Goal: Information Seeking & Learning: Learn about a topic

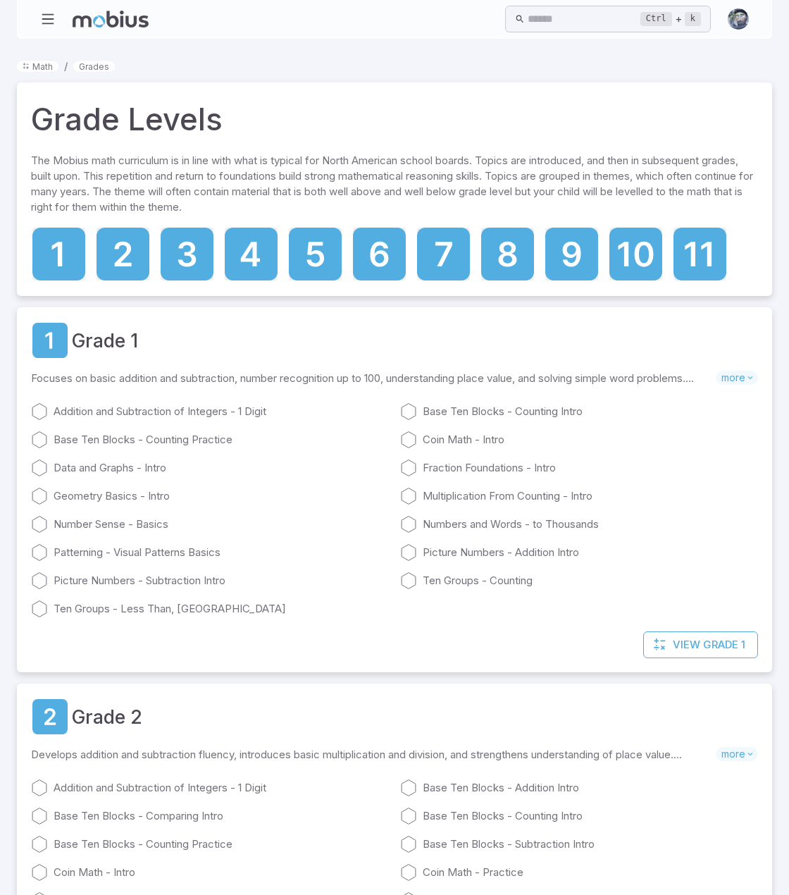
click at [719, 67] on ol "Math / Grades" at bounding box center [394, 66] width 755 height 16
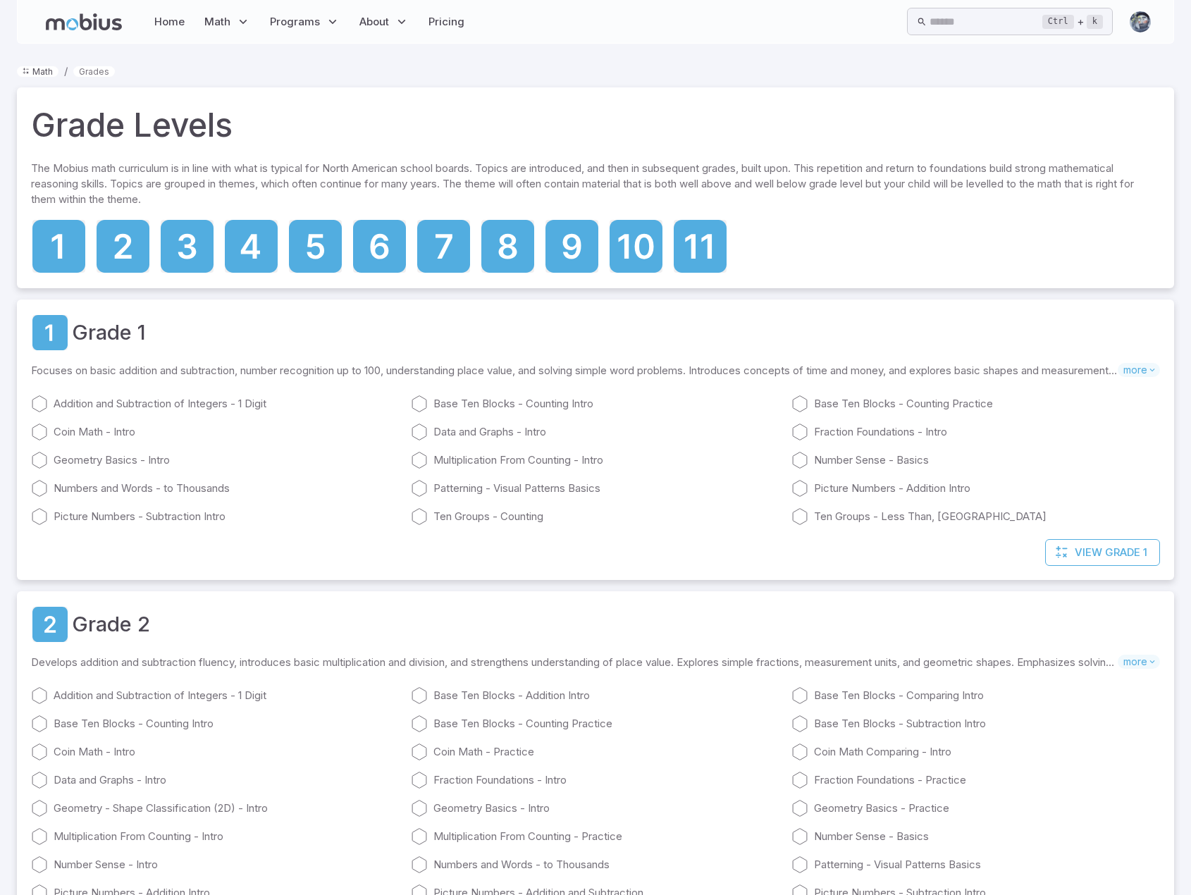
click at [38, 71] on link "Math" at bounding box center [38, 71] width 42 height 11
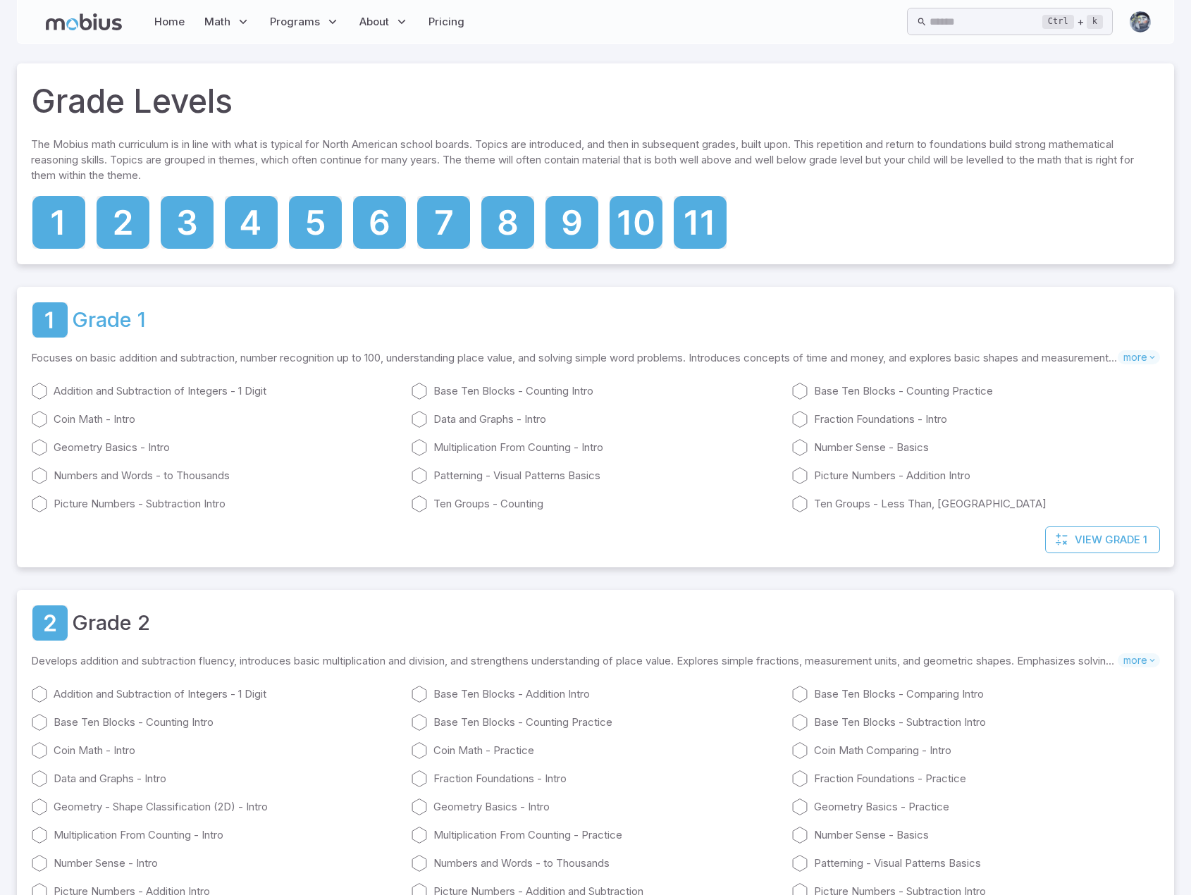
click at [90, 322] on link "Grade 1" at bounding box center [109, 319] width 74 height 31
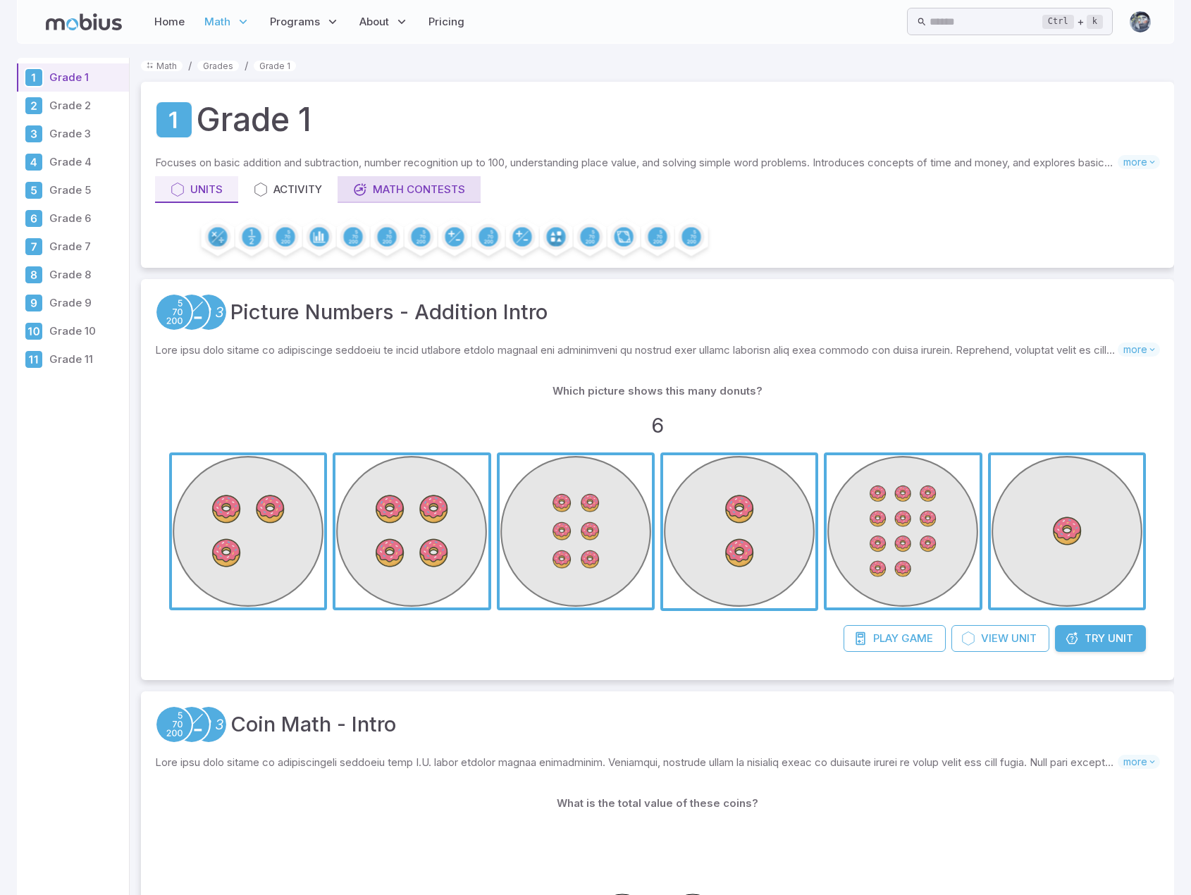
click at [423, 195] on div "Math Contests" at bounding box center [409, 190] width 112 height 16
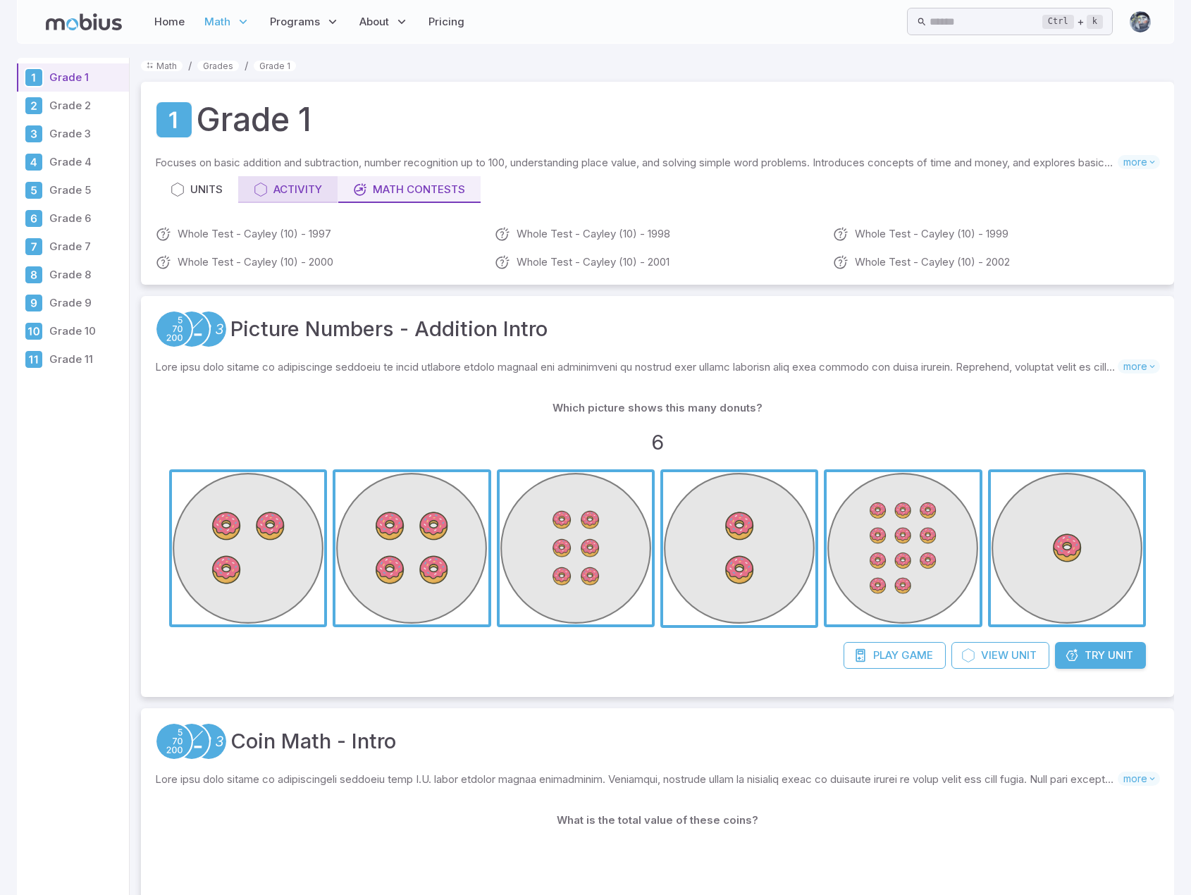
click at [282, 186] on div "Activity" at bounding box center [288, 190] width 68 height 16
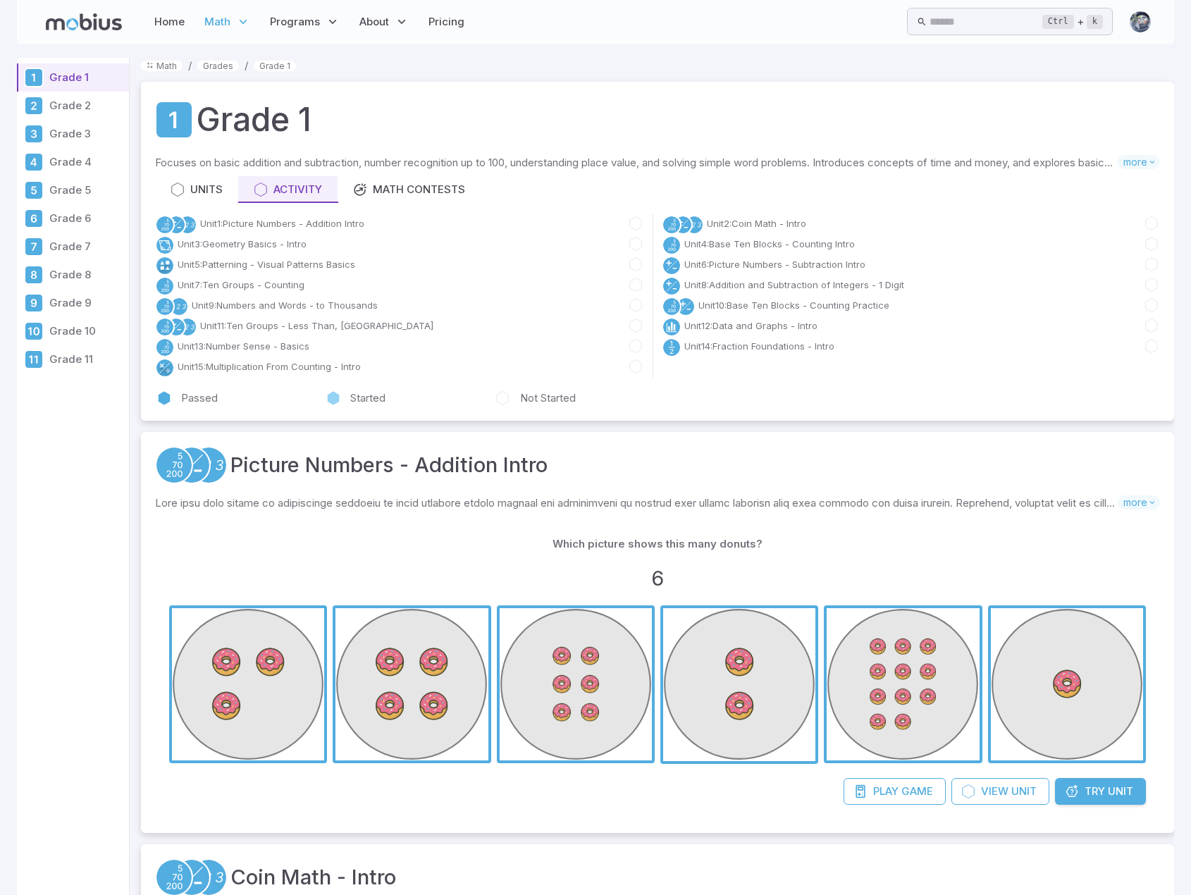
click at [78, 132] on p "Grade 3" at bounding box center [86, 134] width 74 height 16
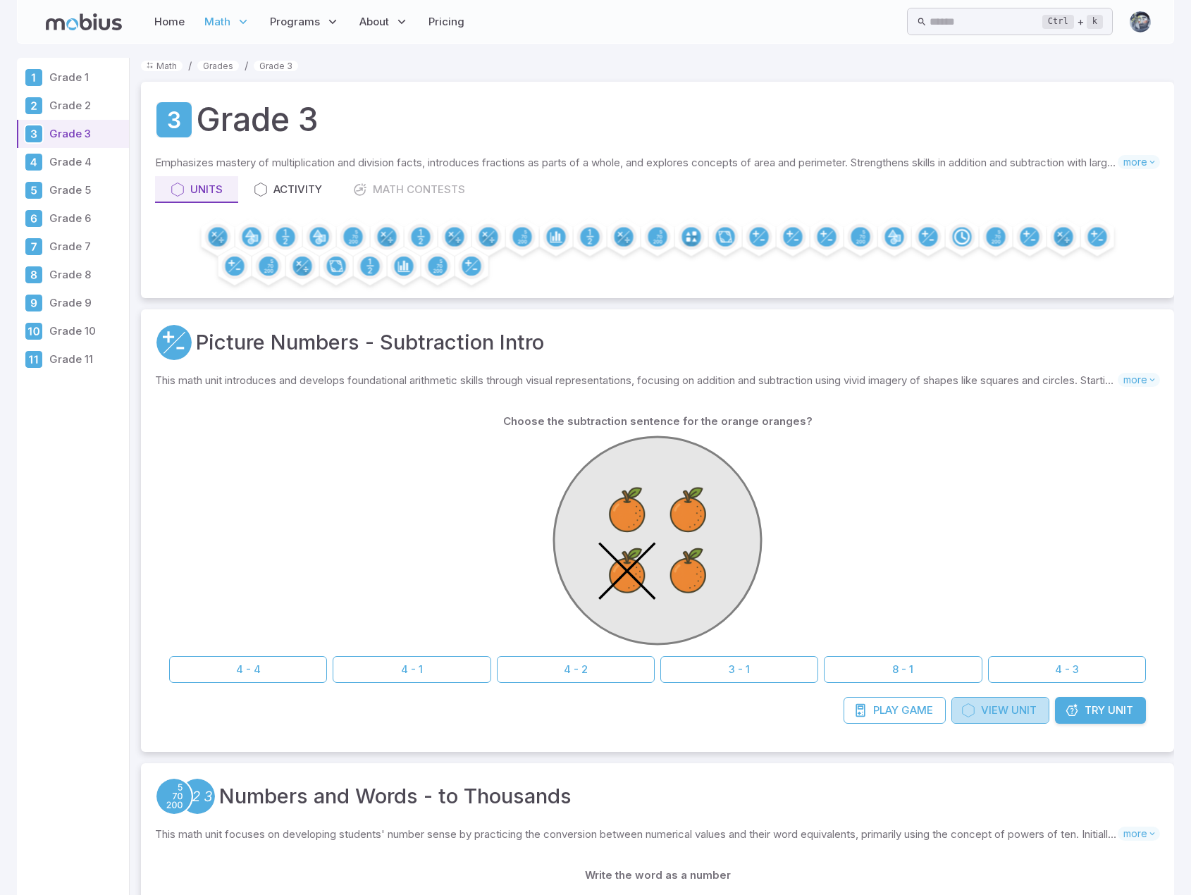
click at [998, 708] on span "View" at bounding box center [994, 711] width 27 height 16
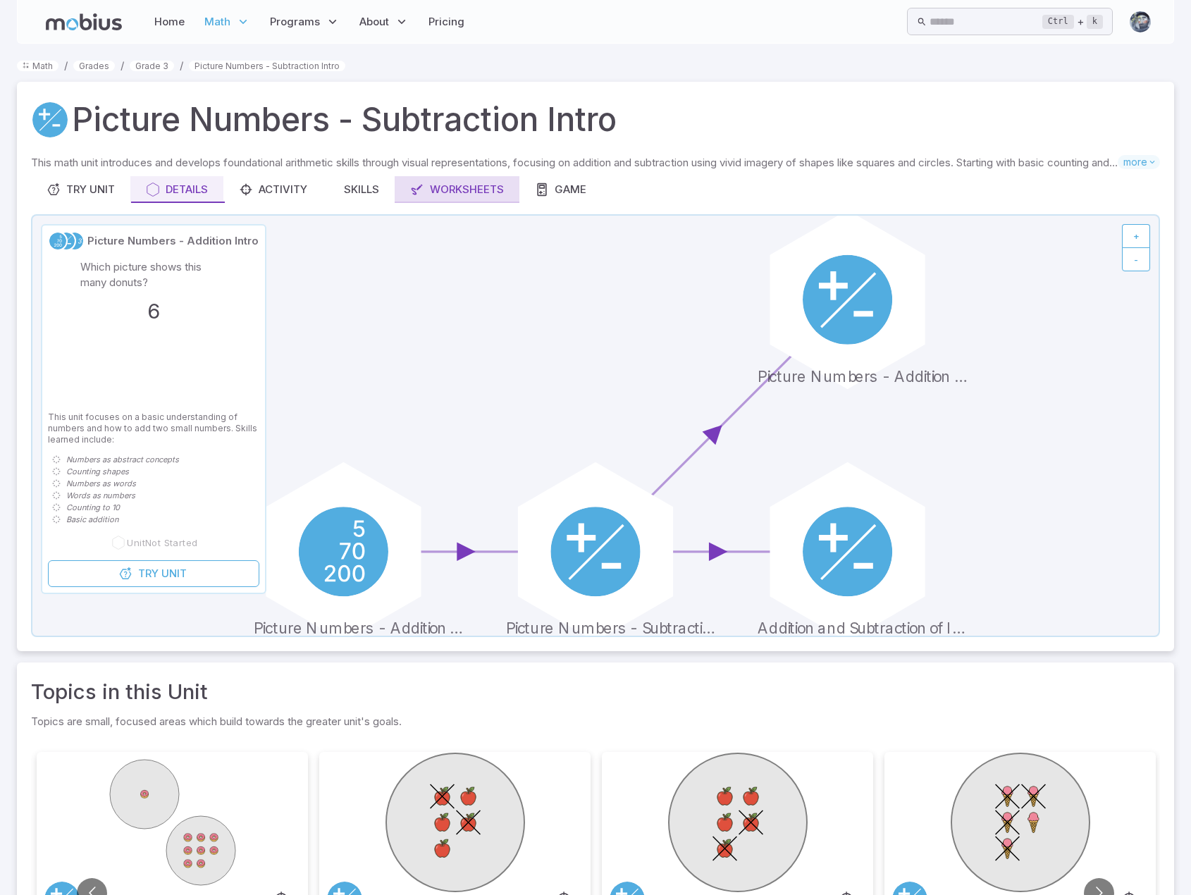
click at [471, 192] on div "Worksheets" at bounding box center [457, 190] width 94 height 16
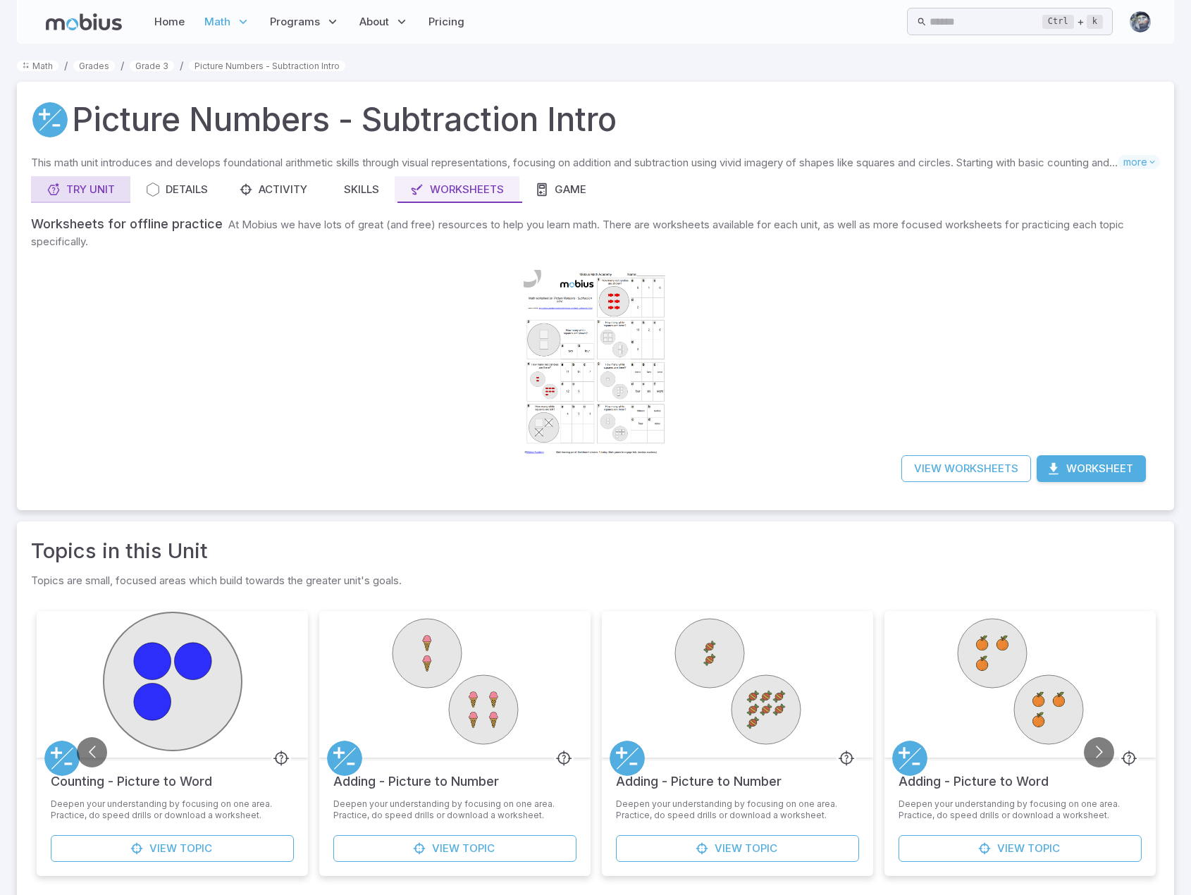
click at [85, 187] on div "Try Unit" at bounding box center [81, 190] width 68 height 16
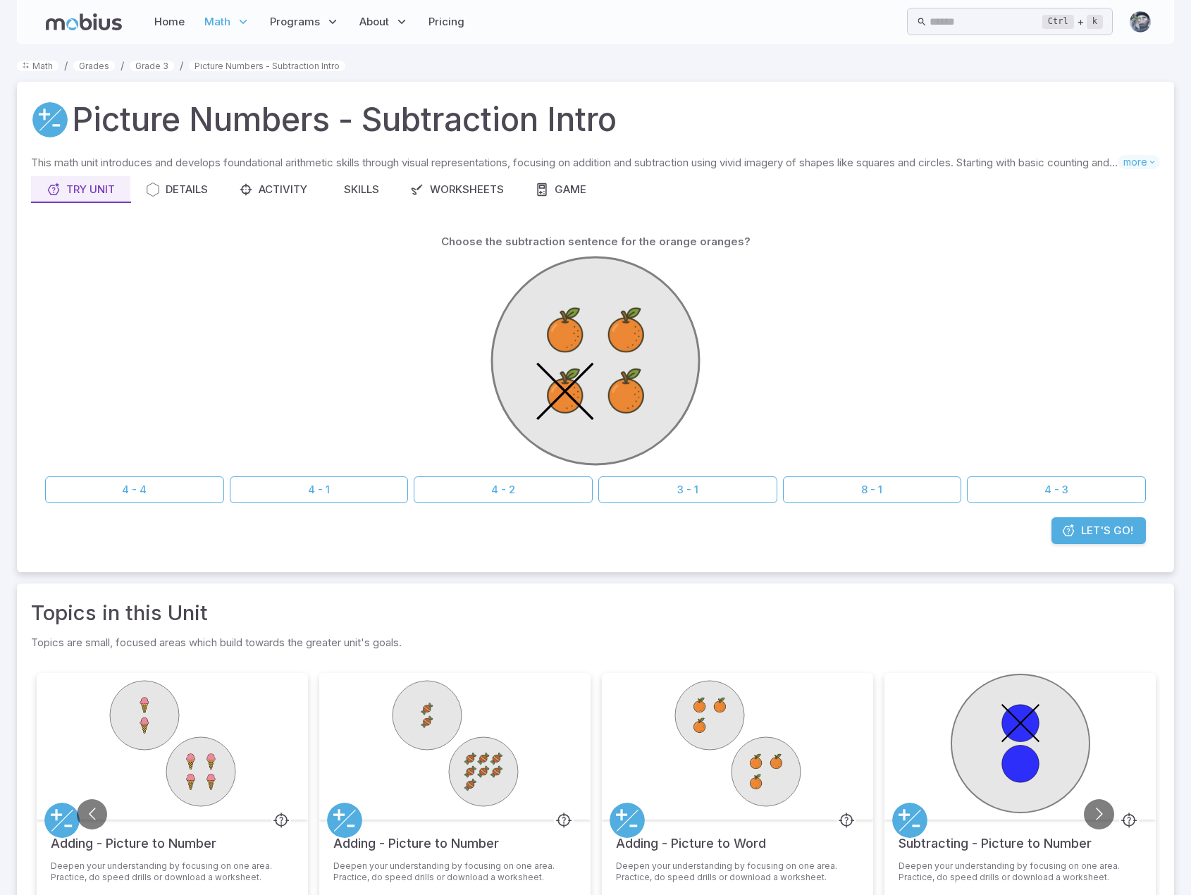
click at [1126, 529] on span "Let's Go!" at bounding box center [1107, 531] width 52 height 16
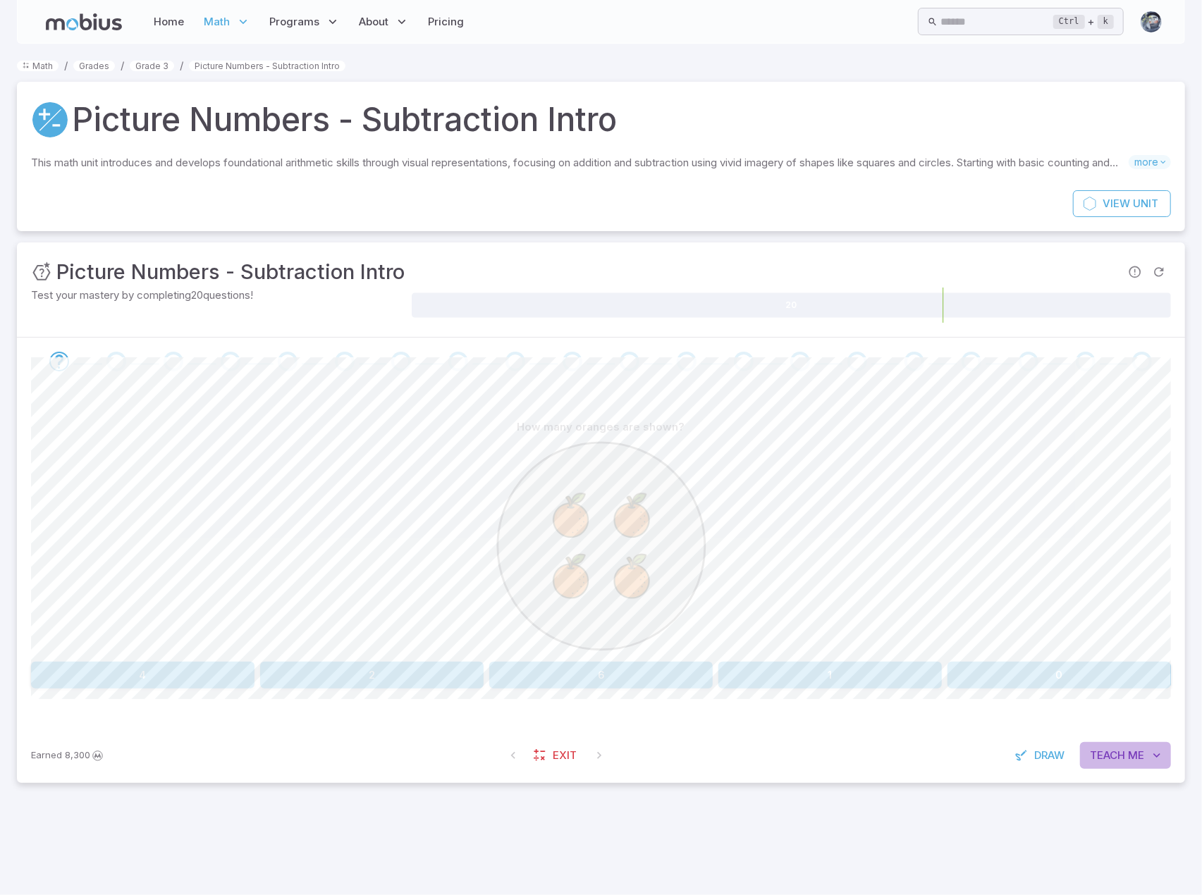
click at [1128, 748] on span "Me" at bounding box center [1136, 756] width 16 height 16
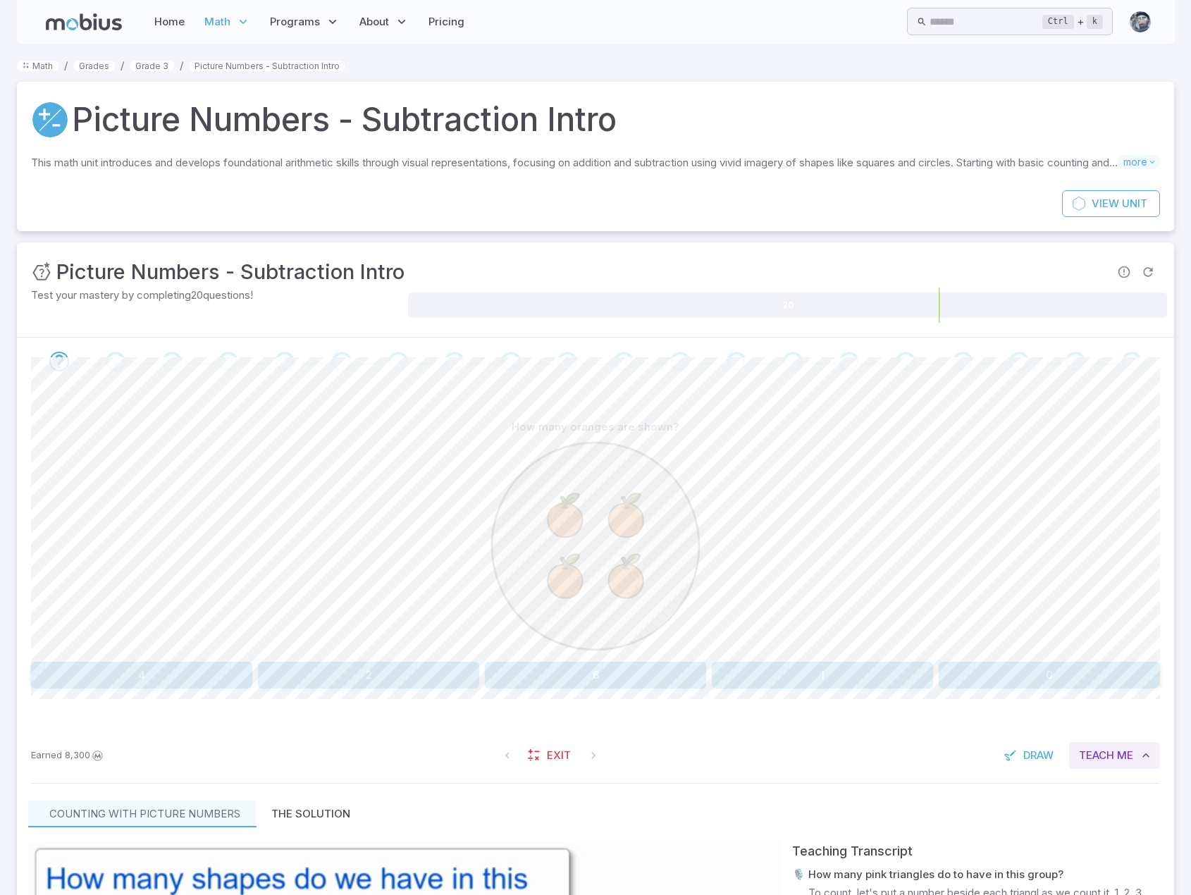
click at [1125, 758] on span "Me" at bounding box center [1125, 756] width 16 height 16
